Goal: Information Seeking & Learning: Learn about a topic

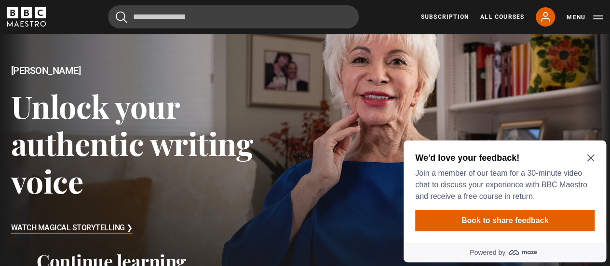
scroll to position [63, 0]
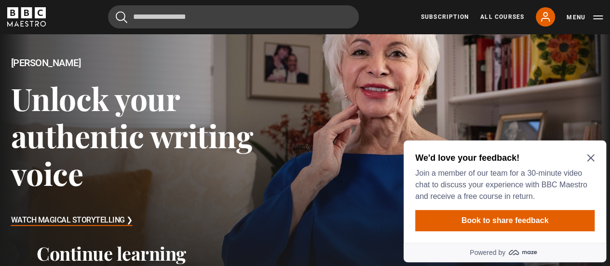
click at [592, 160] on icon "Close Maze Prompt" at bounding box center [591, 158] width 8 height 8
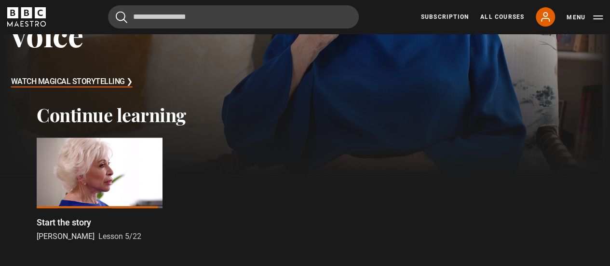
scroll to position [209, 0]
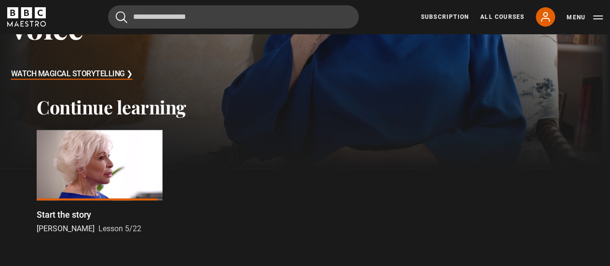
click at [106, 168] on div at bounding box center [100, 165] width 126 height 71
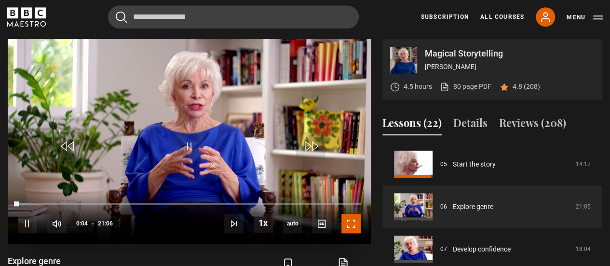
click at [350, 225] on span "Video Player" at bounding box center [350, 223] width 19 height 19
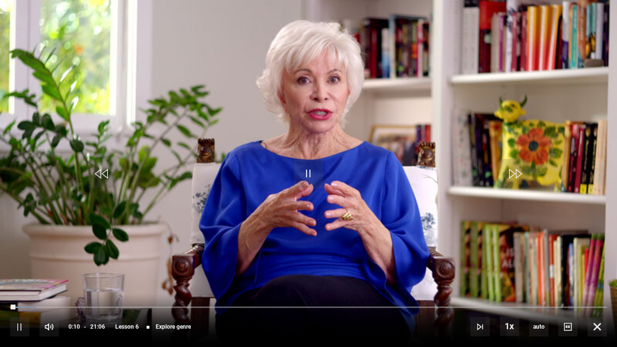
click at [544, 175] on video "Video Player" at bounding box center [308, 173] width 617 height 347
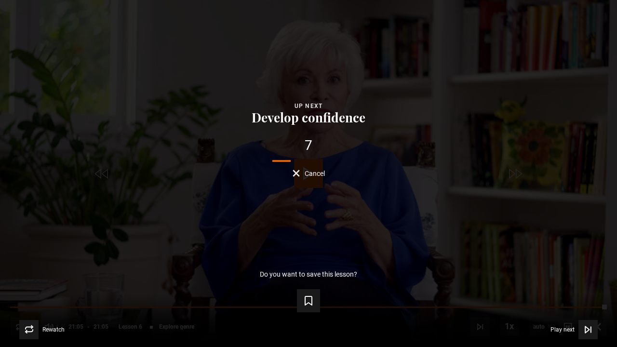
click at [296, 173] on button "Cancel" at bounding box center [309, 173] width 32 height 7
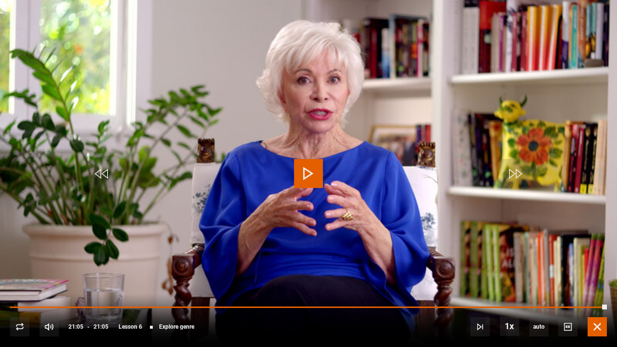
click at [595, 265] on span "Video Player" at bounding box center [597, 326] width 19 height 19
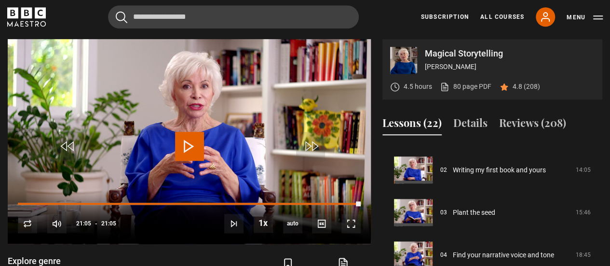
scroll to position [81, 0]
